Goal: Navigation & Orientation: Find specific page/section

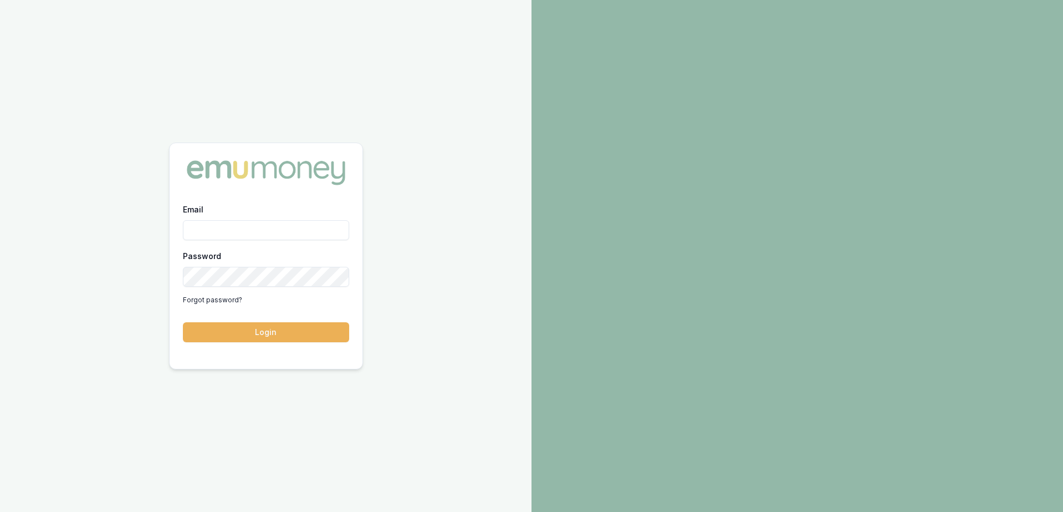
click at [280, 227] on input "Email" at bounding box center [266, 230] width 166 height 20
type input "[PERSON_NAME][EMAIL_ADDRESS][DOMAIN_NAME]"
click at [183, 322] on button "Login" at bounding box center [266, 332] width 166 height 20
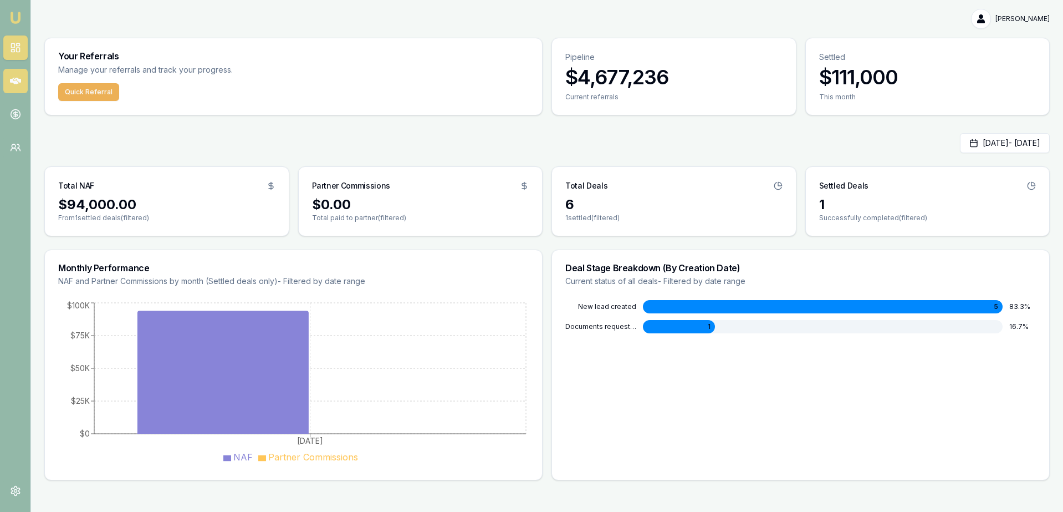
click at [18, 80] on icon at bounding box center [15, 81] width 11 height 7
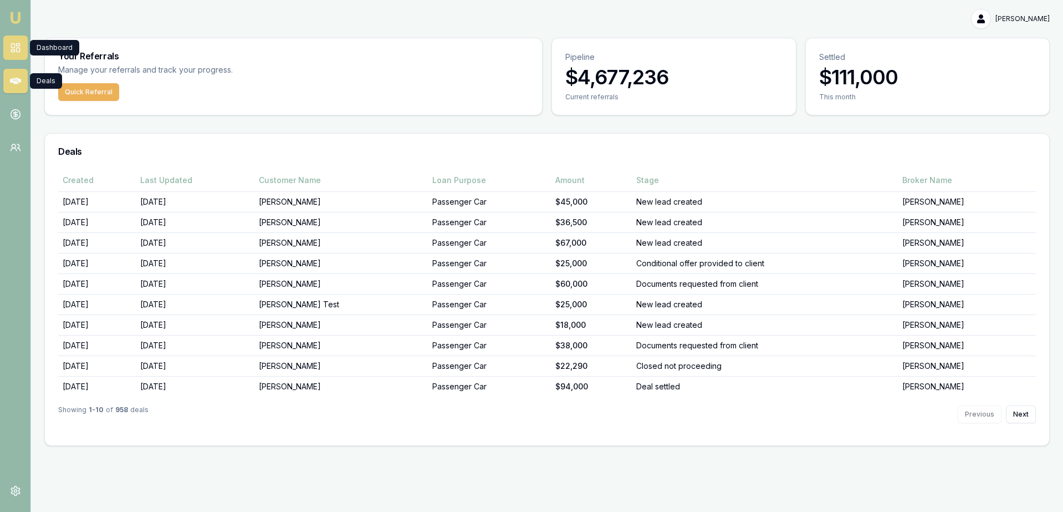
click at [24, 52] on link at bounding box center [15, 47] width 24 height 24
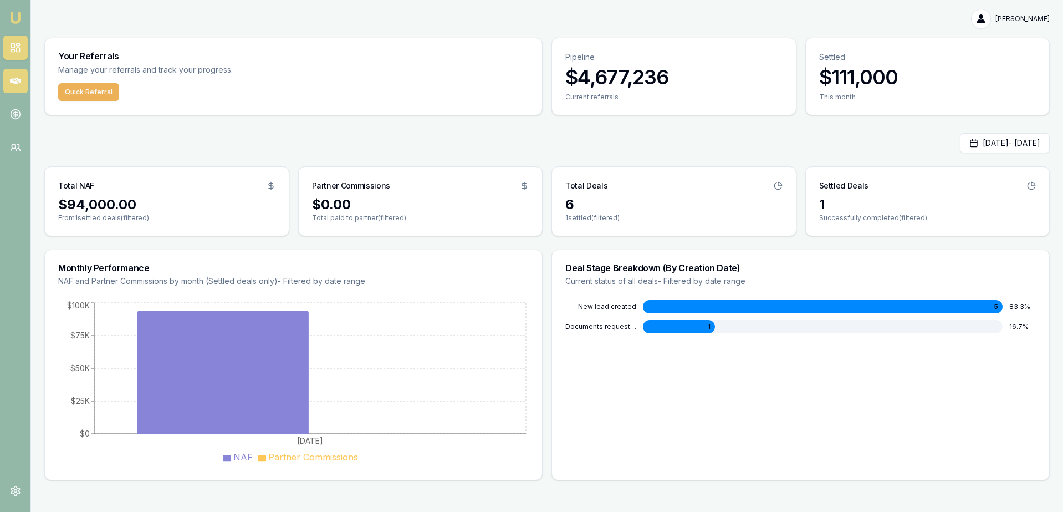
click at [8, 84] on link at bounding box center [15, 81] width 24 height 24
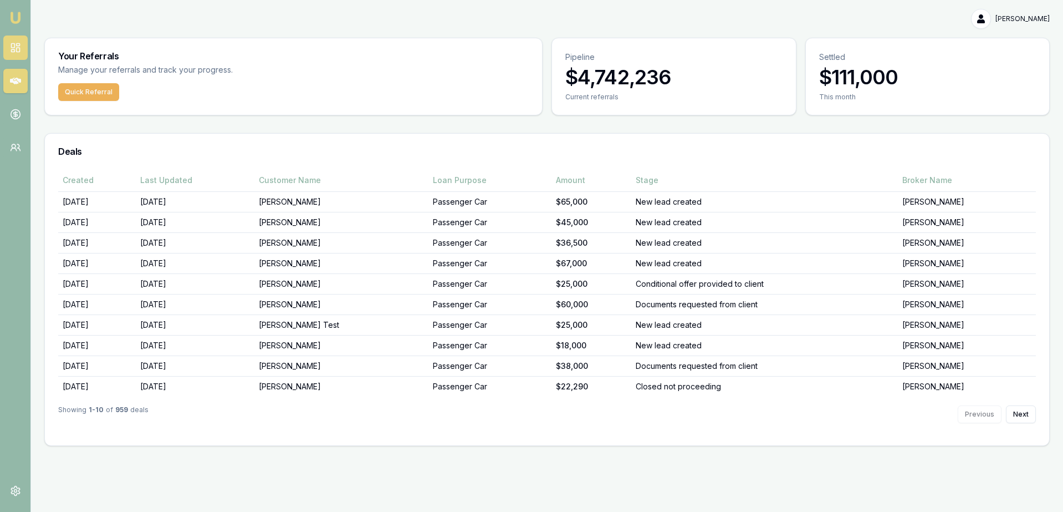
click at [18, 37] on link at bounding box center [15, 47] width 24 height 24
